Goal: Task Accomplishment & Management: Manage account settings

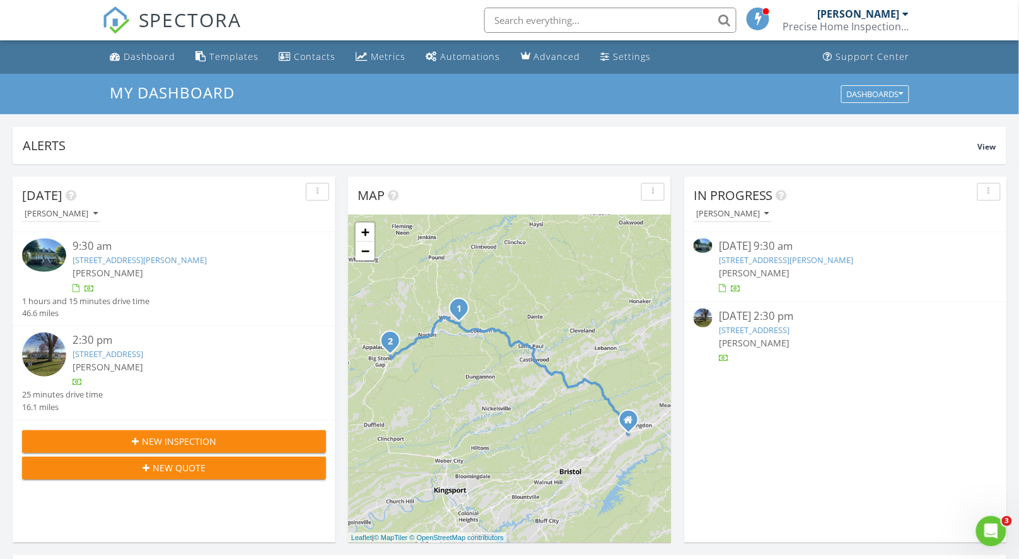
scroll to position [1170, 1041]
click at [766, 314] on div "[DATE] 2:30 pm" at bounding box center [845, 316] width 253 height 16
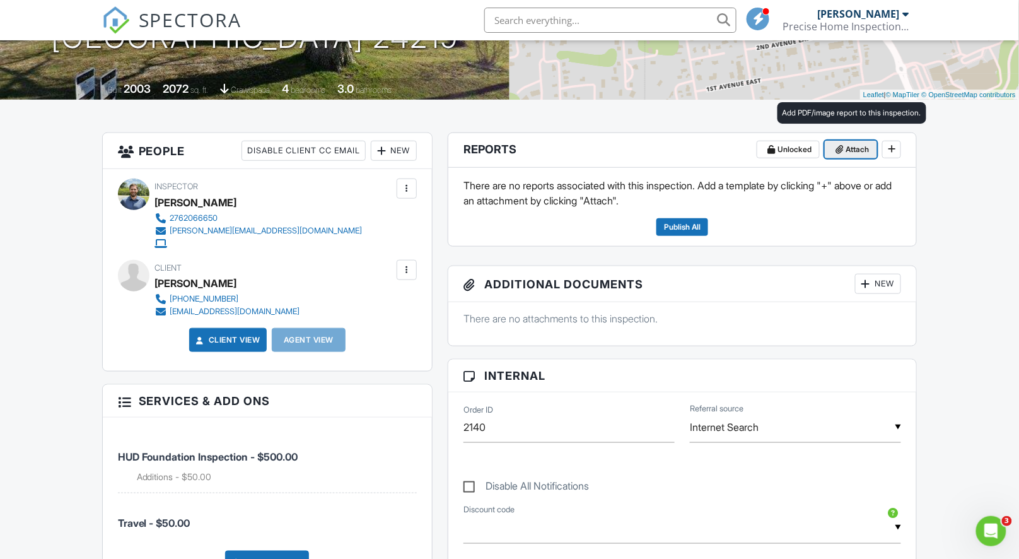
click at [856, 150] on span "Attach" at bounding box center [857, 149] width 23 height 13
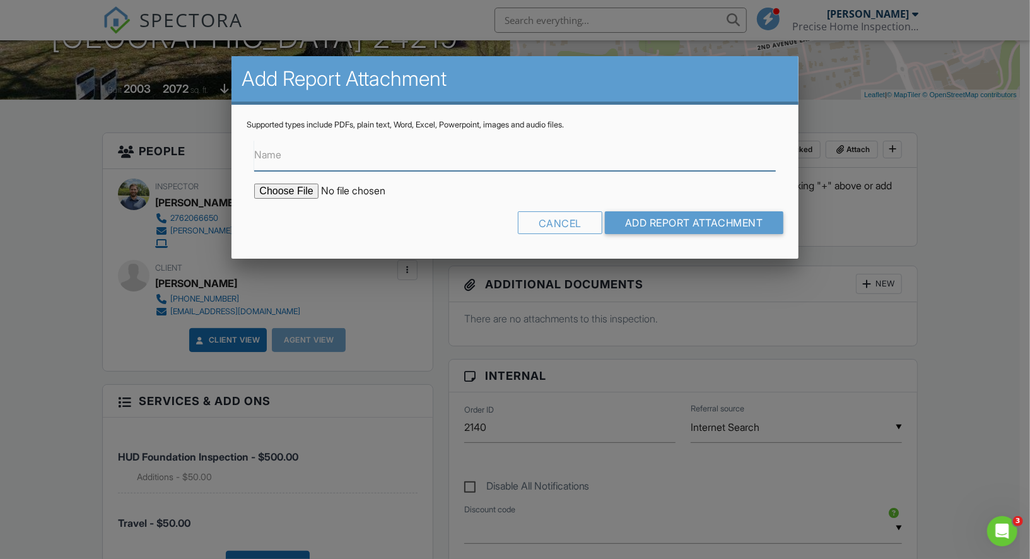
click at [315, 159] on input "Name" at bounding box center [514, 155] width 521 height 31
type input "Foundation Letter"
click at [287, 195] on input "file" at bounding box center [361, 190] width 214 height 15
type input "C:\fakepath\2712 4th Ave E Big Stone Gap .pdf"
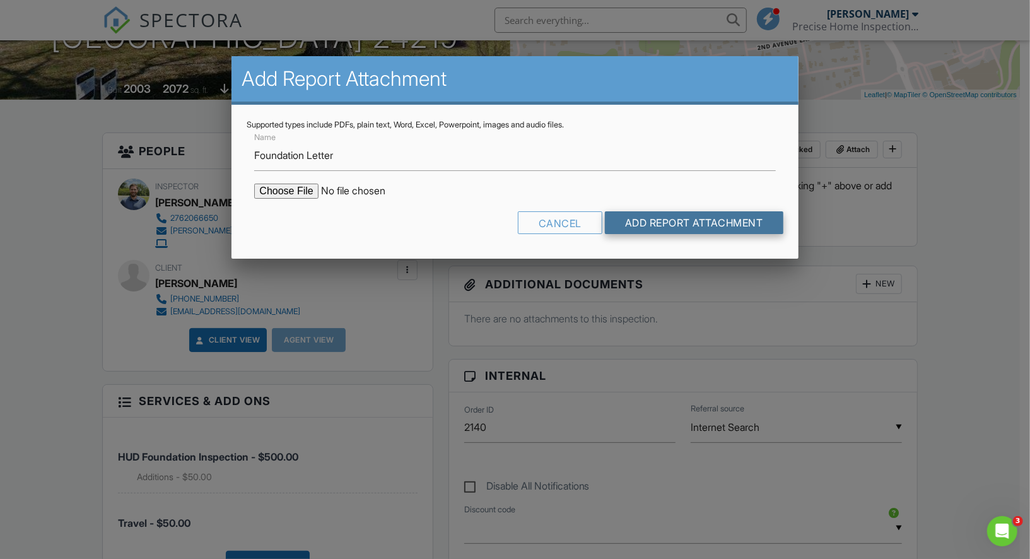
click at [690, 220] on input "Add Report Attachment" at bounding box center [694, 222] width 178 height 23
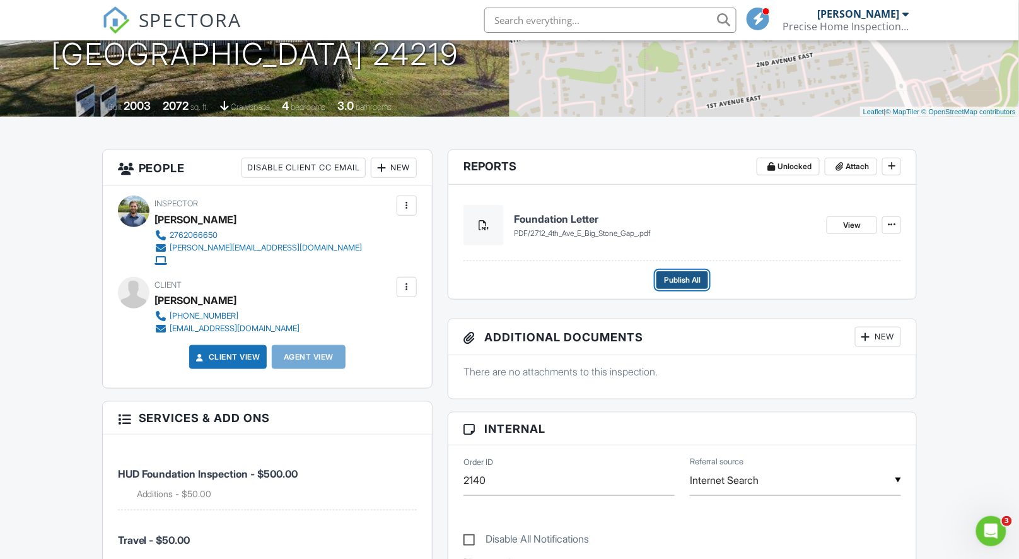
click at [673, 277] on span "Publish All" at bounding box center [682, 280] width 37 height 13
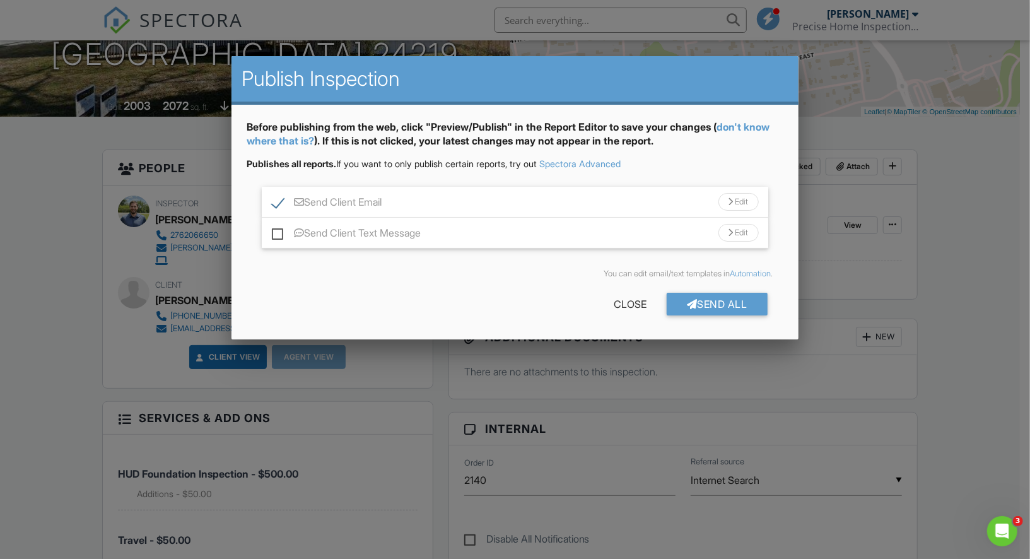
click at [282, 236] on label "Send Client Text Message" at bounding box center [346, 235] width 149 height 16
click at [280, 231] on input "Send Client Text Message" at bounding box center [276, 227] width 8 height 8
checkbox input "true"
click at [721, 305] on div "Send All" at bounding box center [716, 304] width 101 height 23
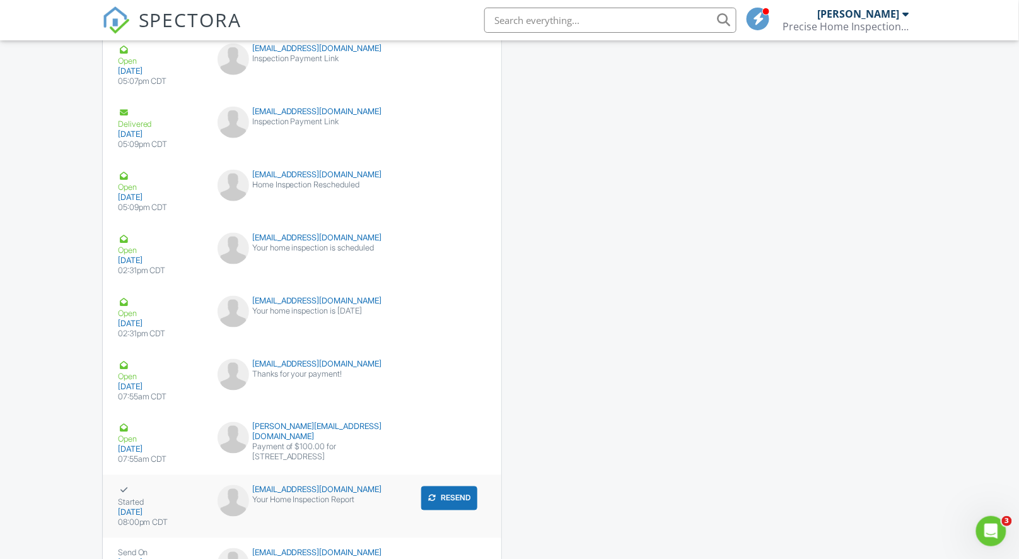
scroll to position [1962, 0]
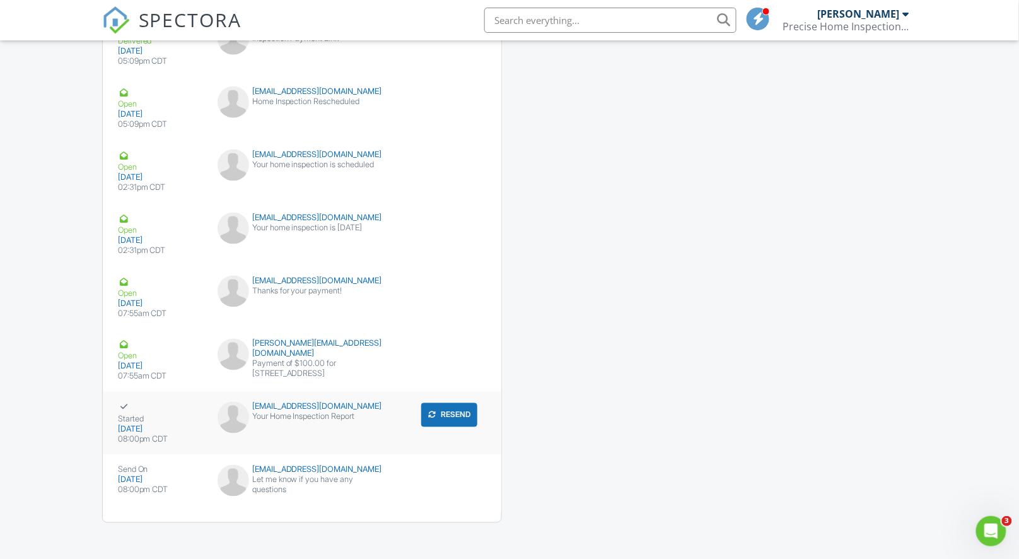
click at [300, 412] on div "Your Home Inspection Report" at bounding box center [302, 417] width 169 height 10
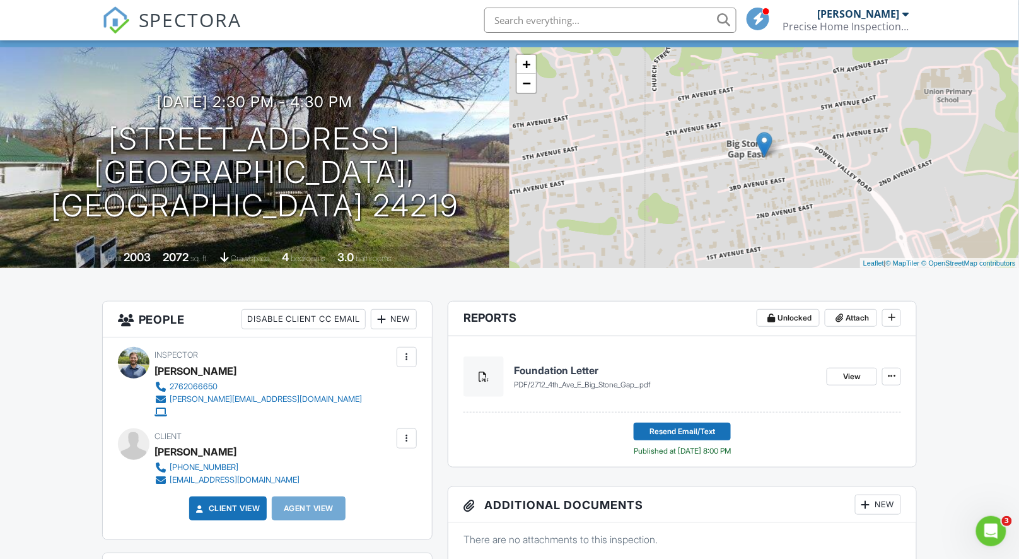
scroll to position [0, 0]
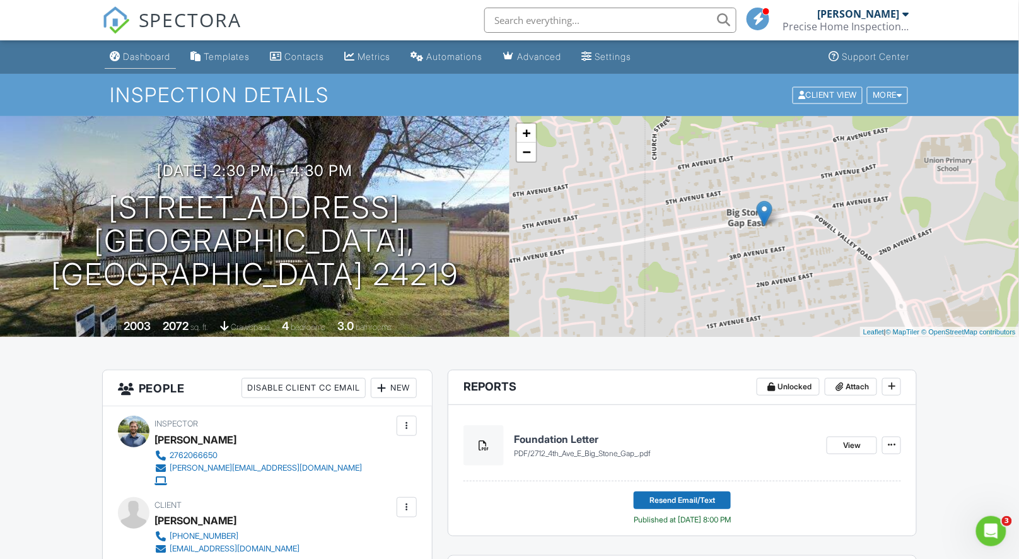
click at [152, 64] on link "Dashboard" at bounding box center [140, 56] width 71 height 23
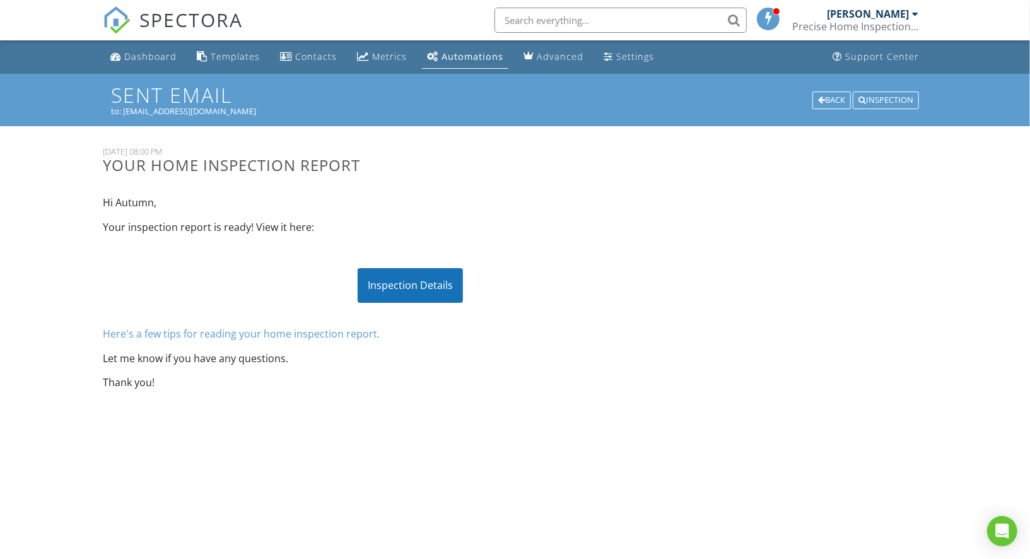
click at [452, 283] on div "Inspection Details" at bounding box center [410, 285] width 105 height 34
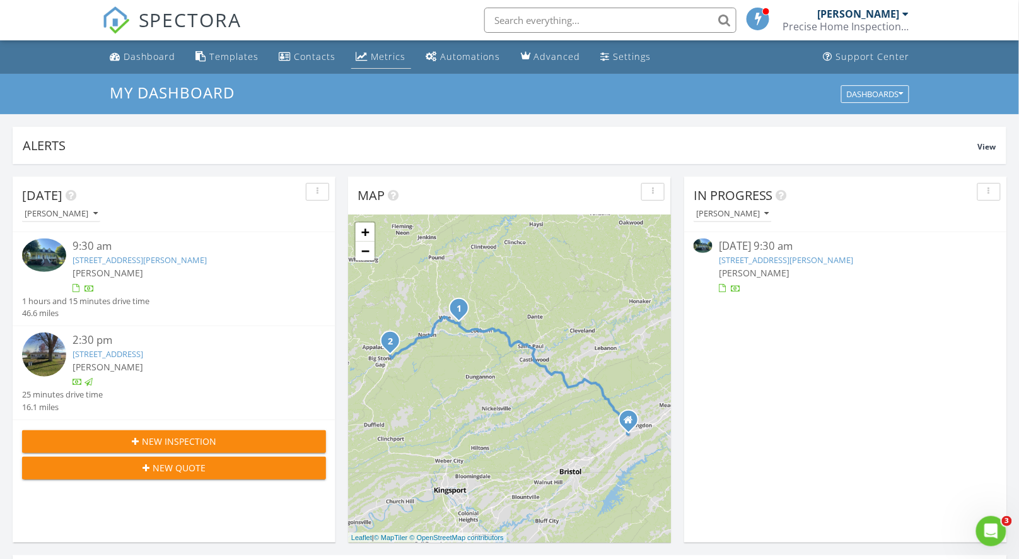
click at [378, 58] on div "Metrics" at bounding box center [388, 56] width 35 height 12
